Goal: Check status: Check status

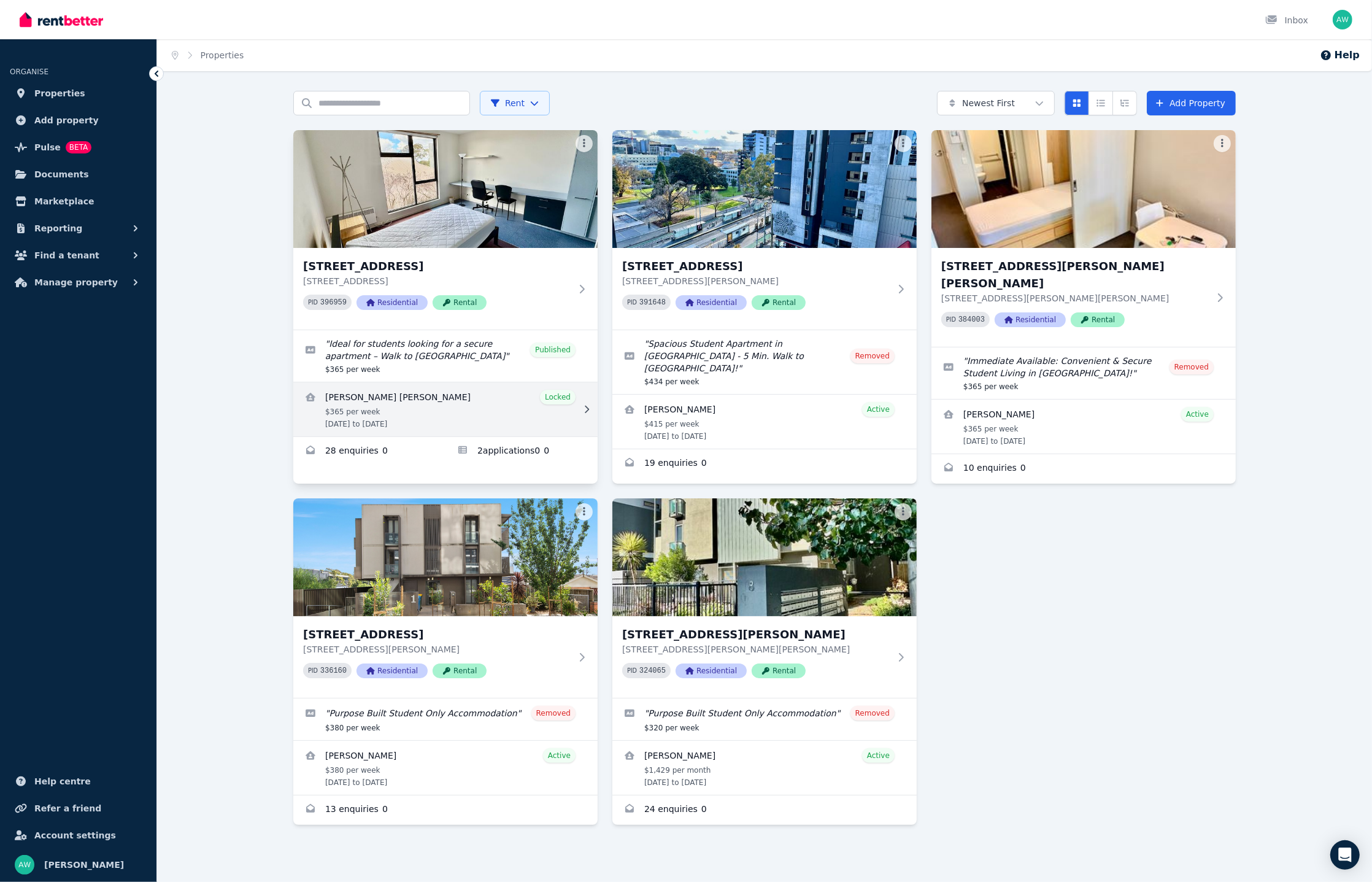
click at [490, 387] on link "View details for Gowtham Sriram Selvakumar" at bounding box center [445, 410] width 305 height 54
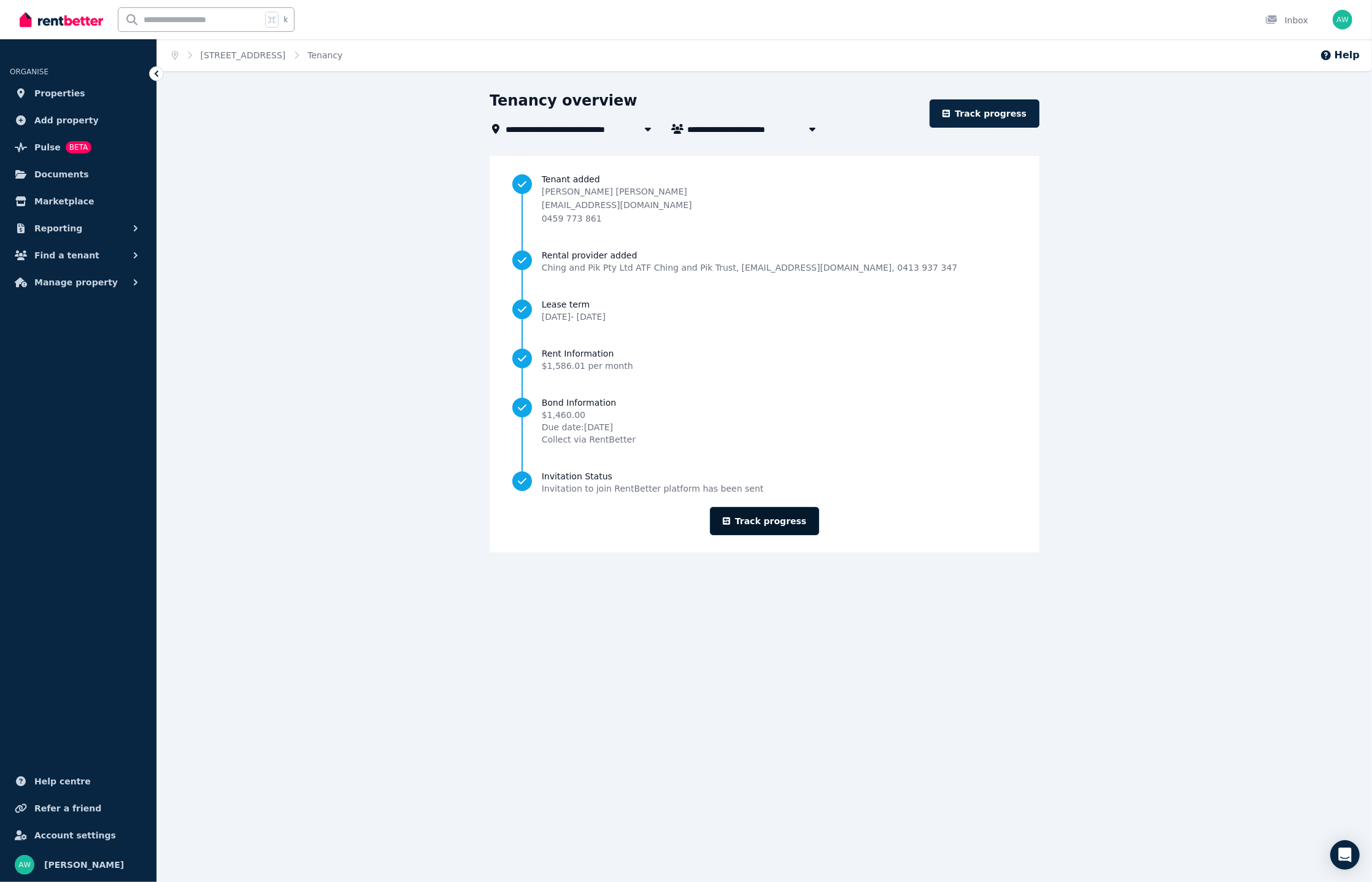
click at [751, 520] on link "Track progress" at bounding box center [765, 521] width 110 height 28
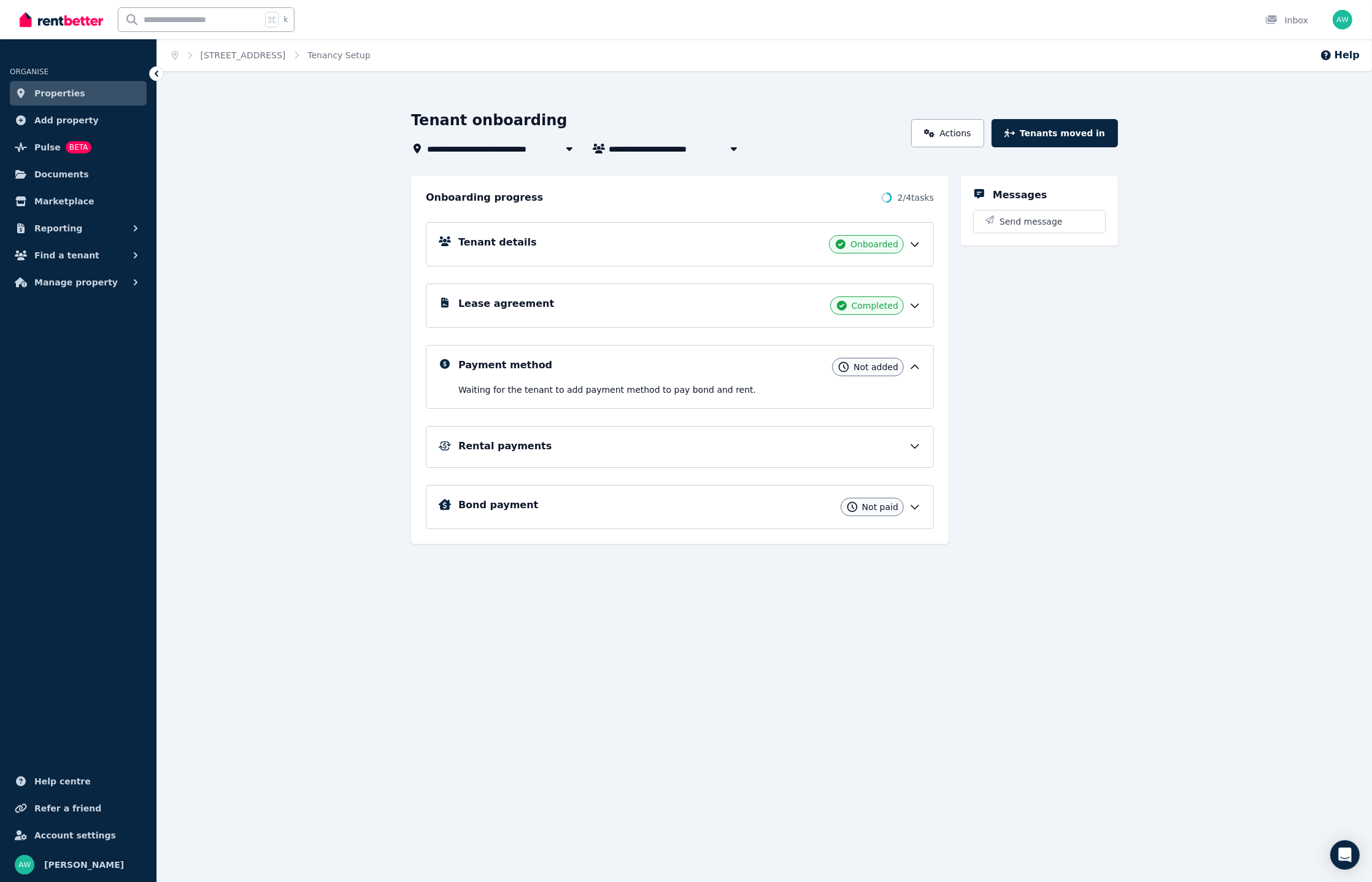
click at [914, 450] on div "Rental payments" at bounding box center [690, 446] width 463 height 15
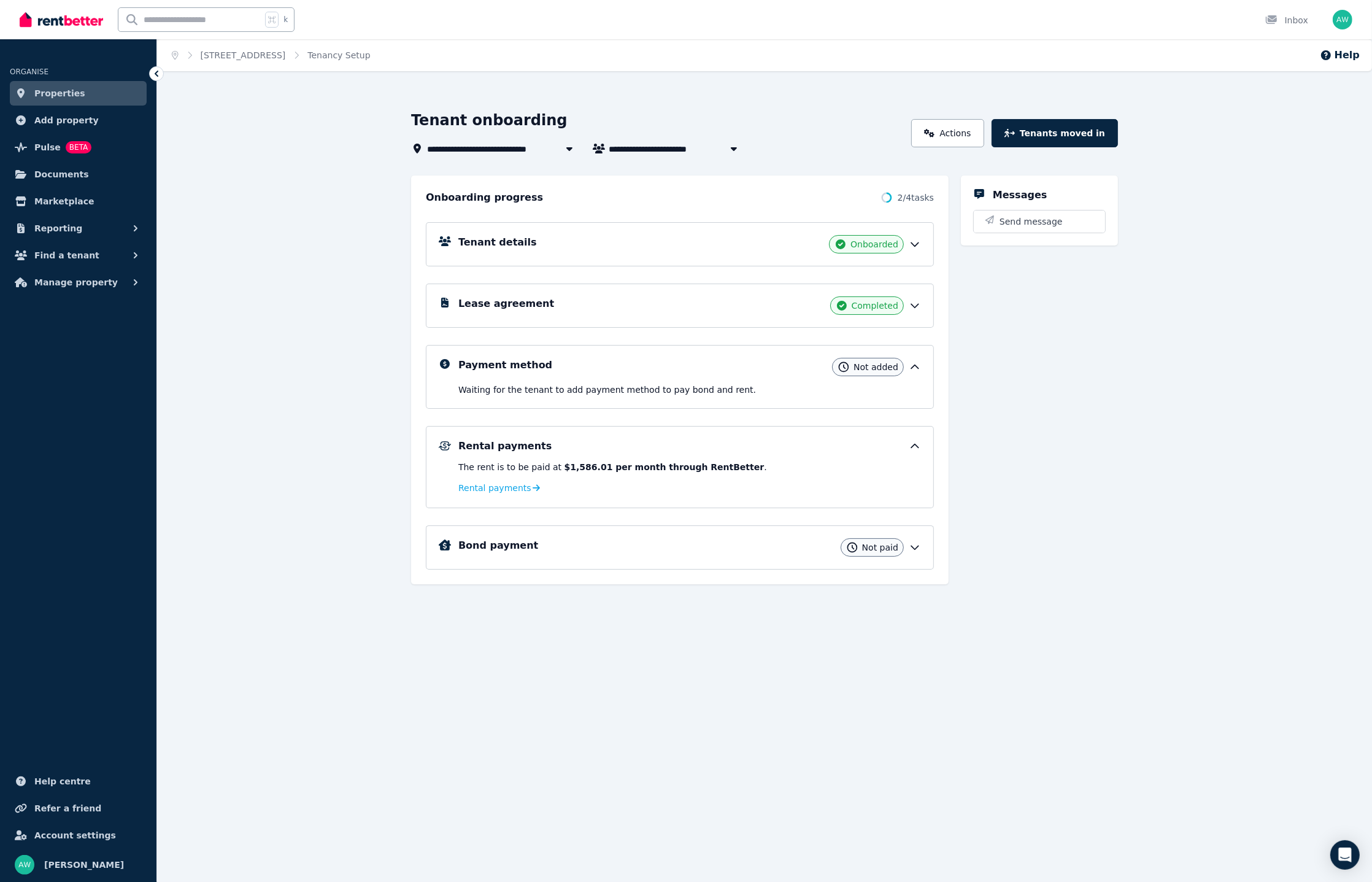
click at [918, 361] on icon at bounding box center [915, 367] width 12 height 12
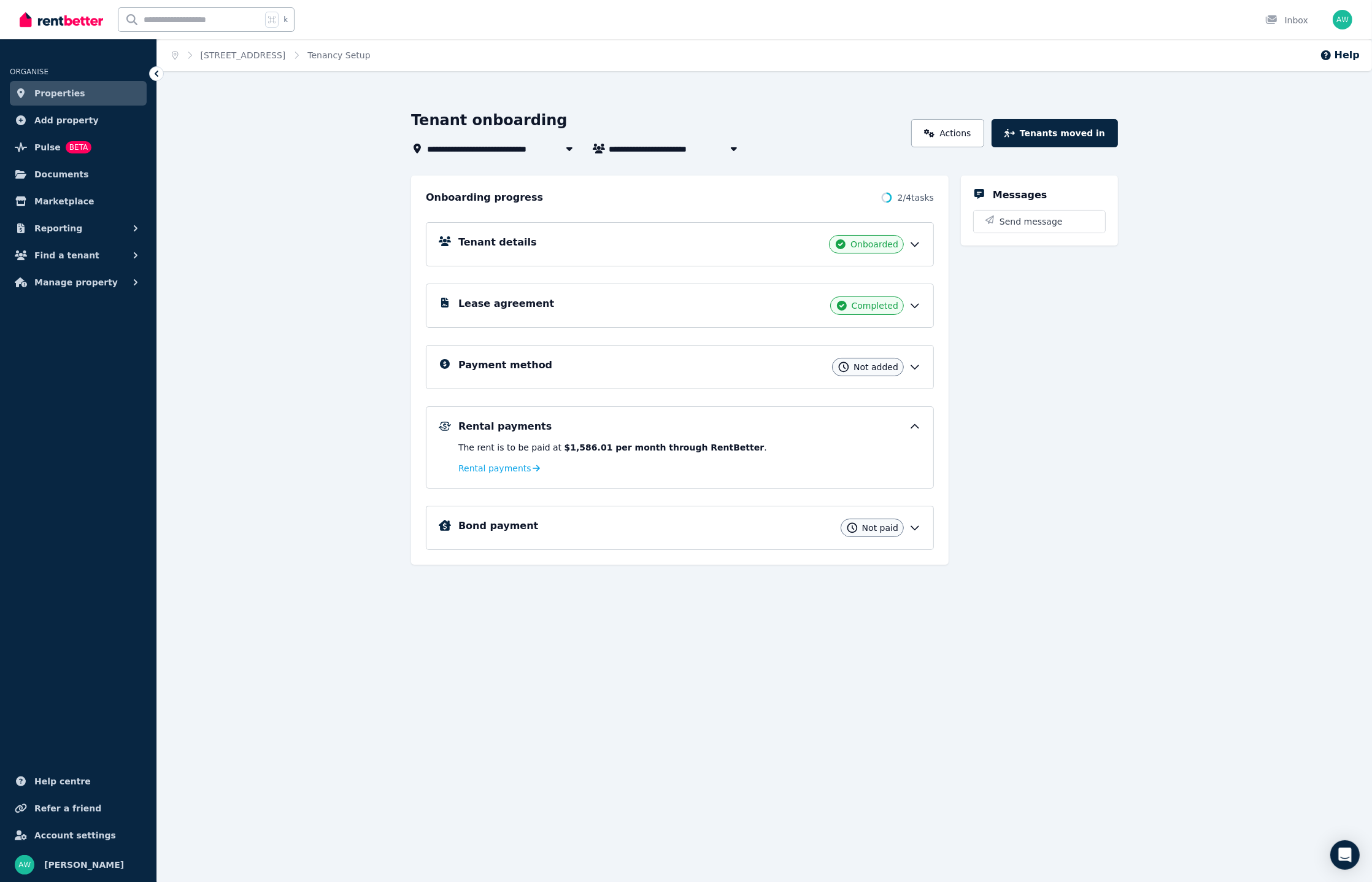
click at [918, 361] on icon at bounding box center [915, 367] width 12 height 12
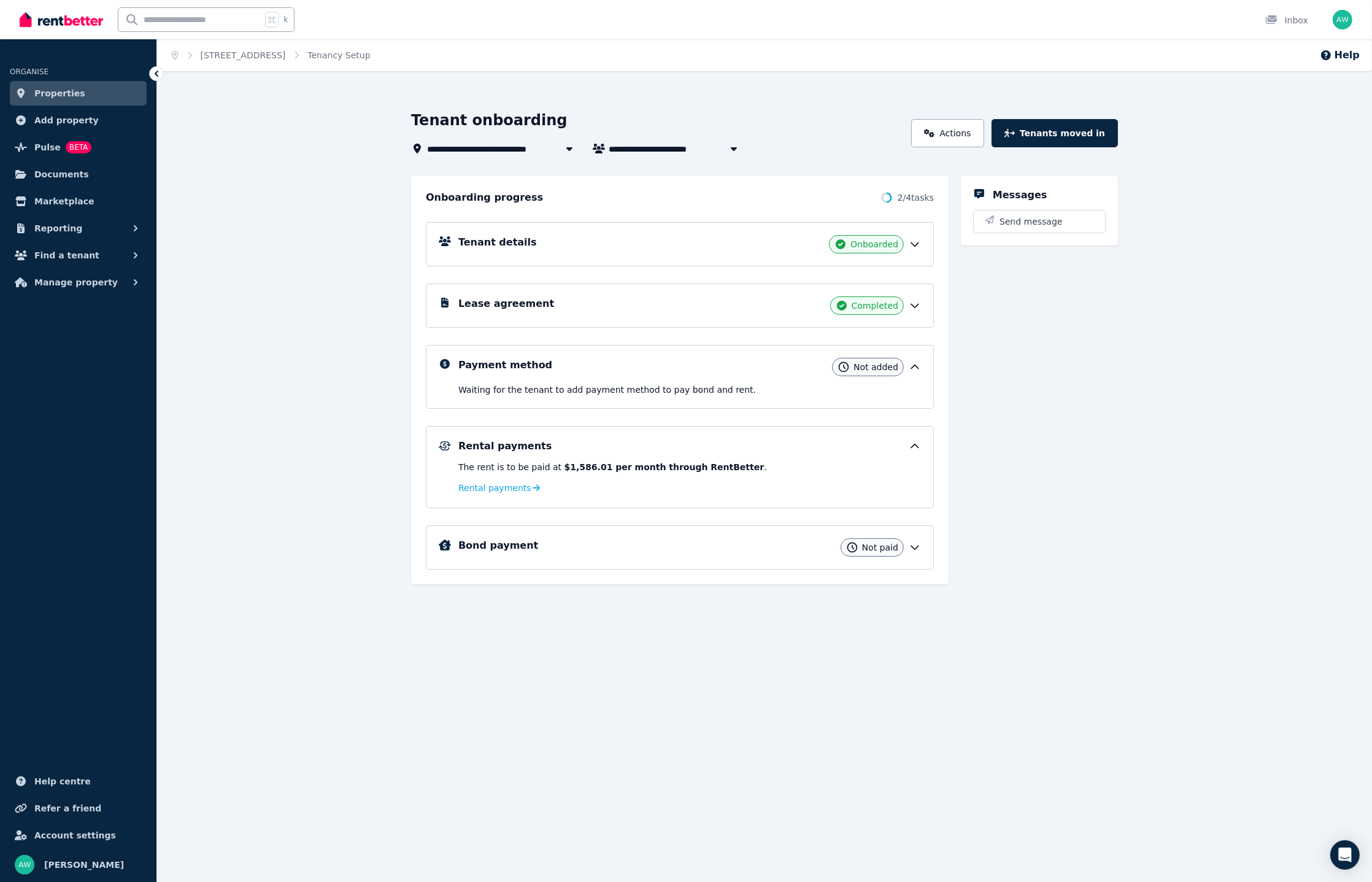
click at [916, 541] on icon at bounding box center [915, 548] width 12 height 12
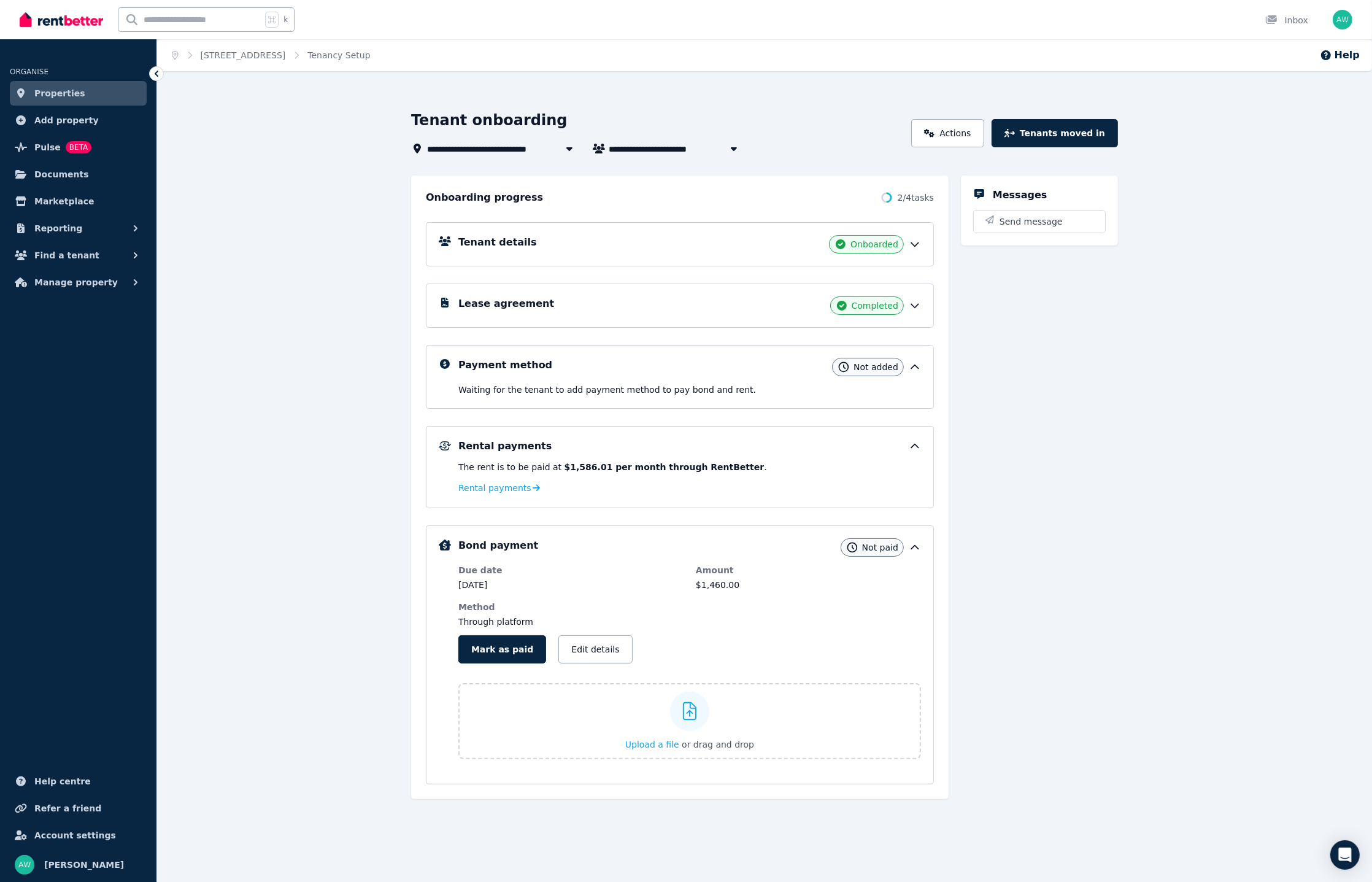
click at [322, 373] on div "**********" at bounding box center [764, 506] width 1215 height 791
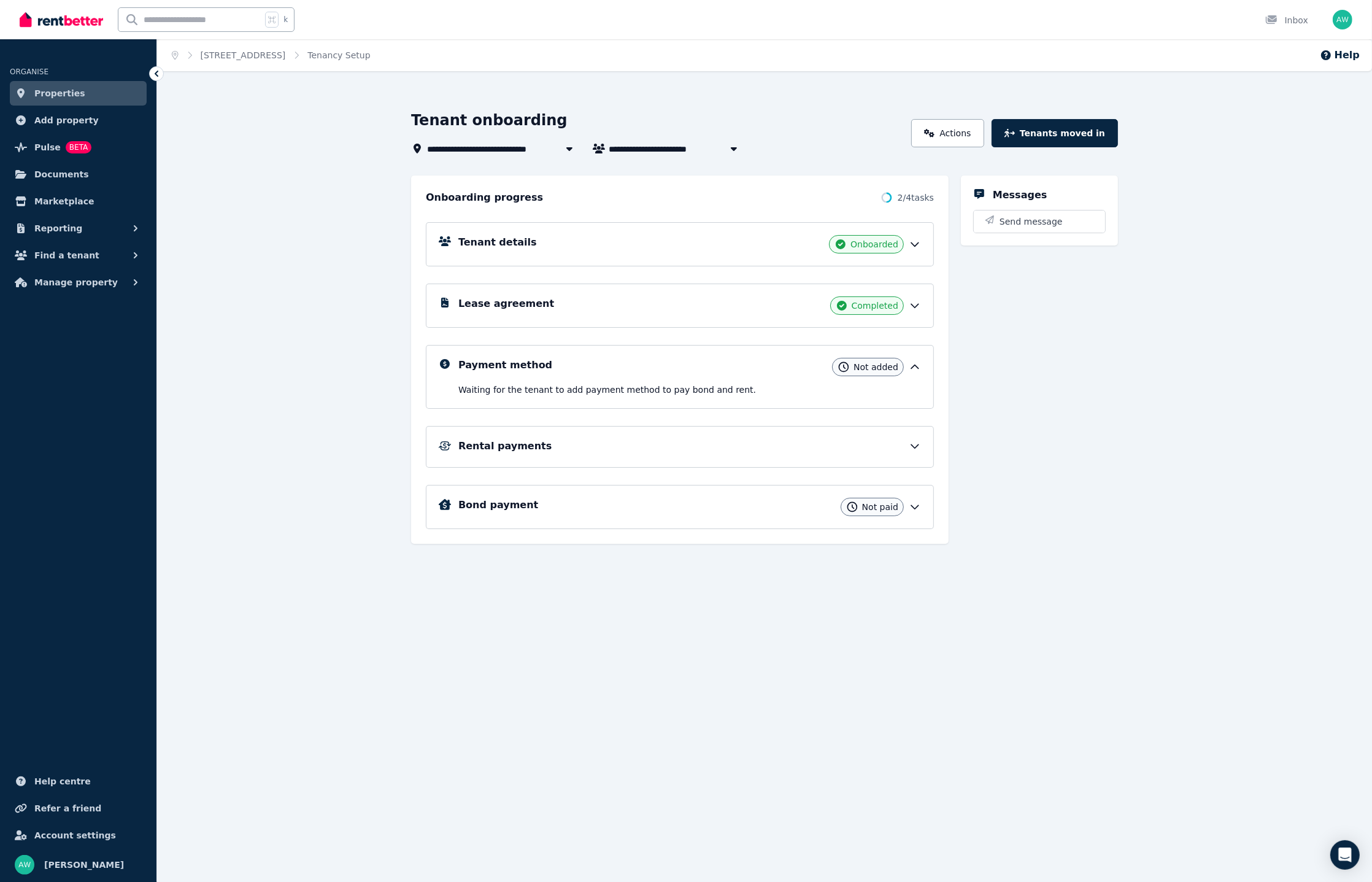
click at [1042, 385] on div "Messages Send message" at bounding box center [1040, 360] width 157 height 368
